Goal: Navigation & Orientation: Find specific page/section

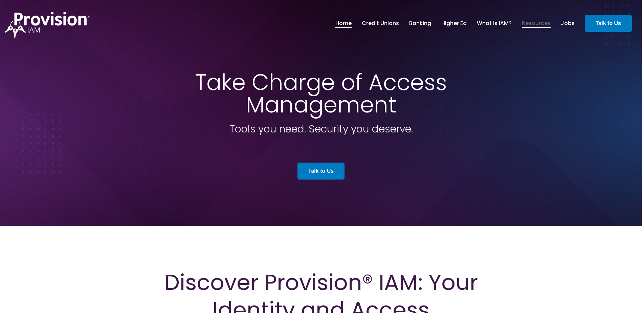
click at [541, 25] on link "Resources" at bounding box center [536, 24] width 29 height 12
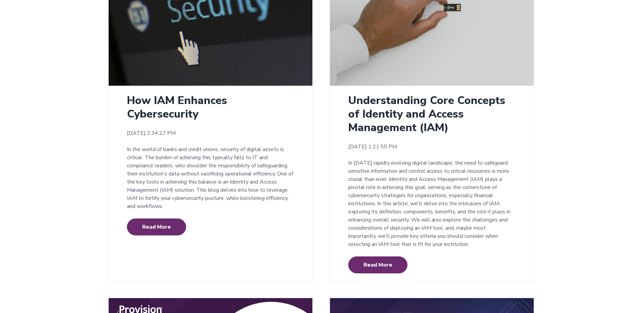
scroll to position [1287, 0]
